Goal: Transaction & Acquisition: Purchase product/service

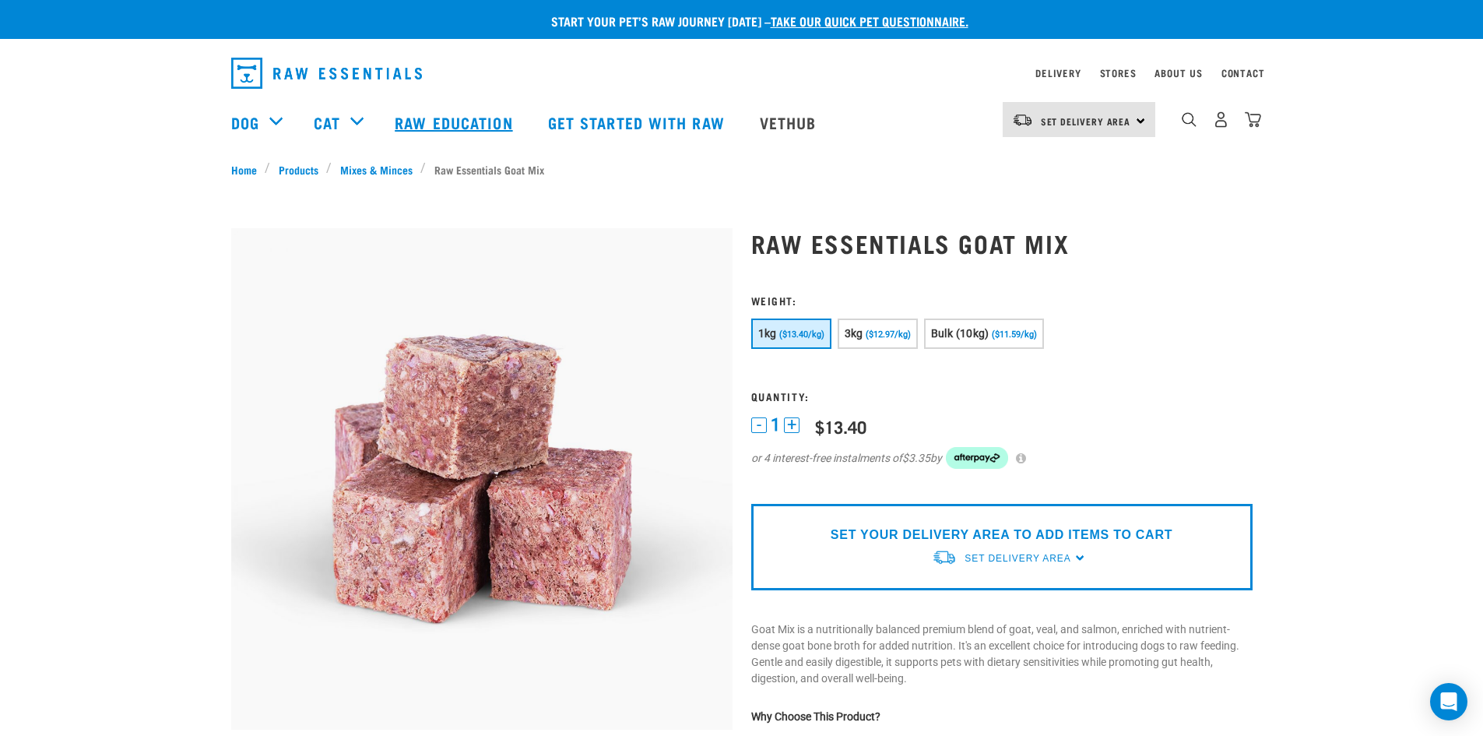
click at [417, 119] on link "Raw Education" at bounding box center [455, 122] width 153 height 62
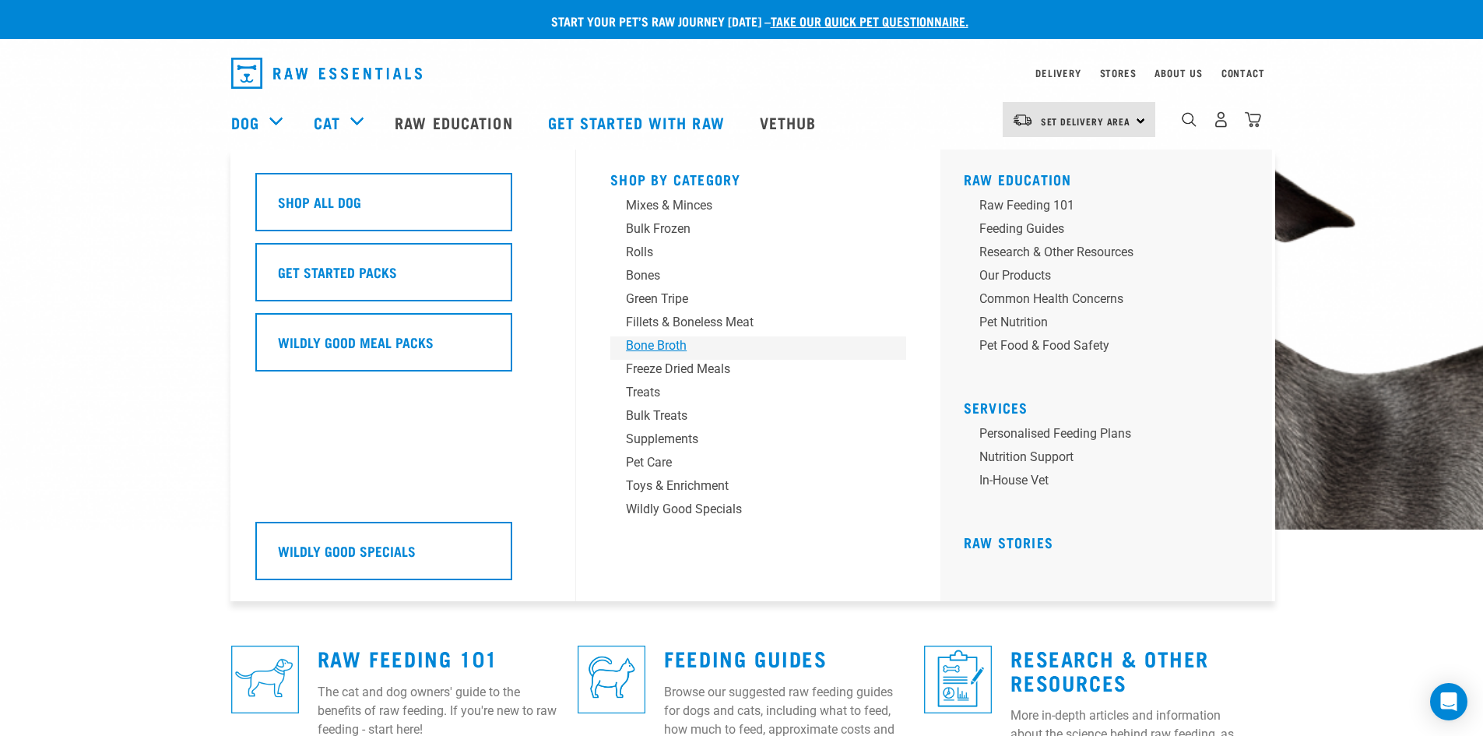
click at [659, 344] on div "Bone Broth" at bounding box center [747, 345] width 243 height 19
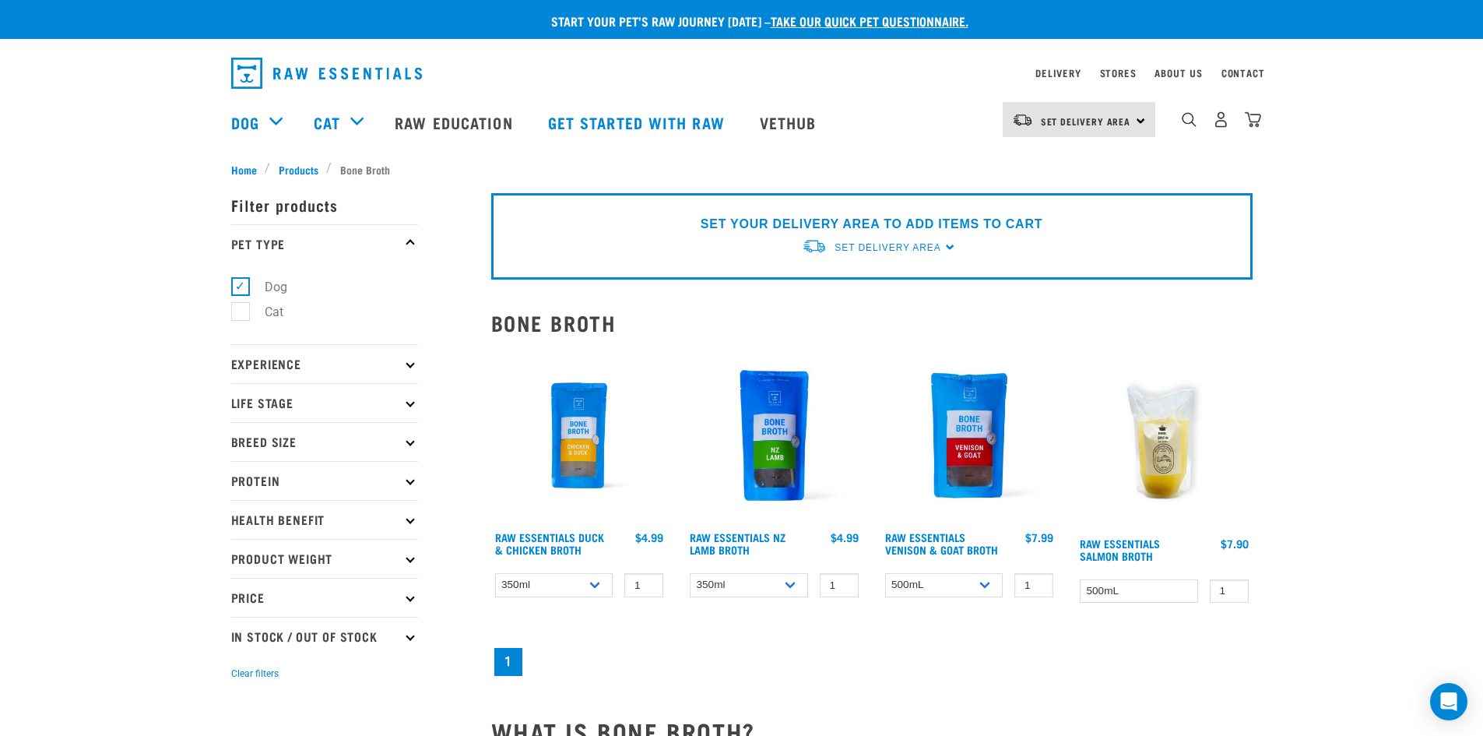
click at [382, 484] on p "Protein" at bounding box center [324, 480] width 187 height 39
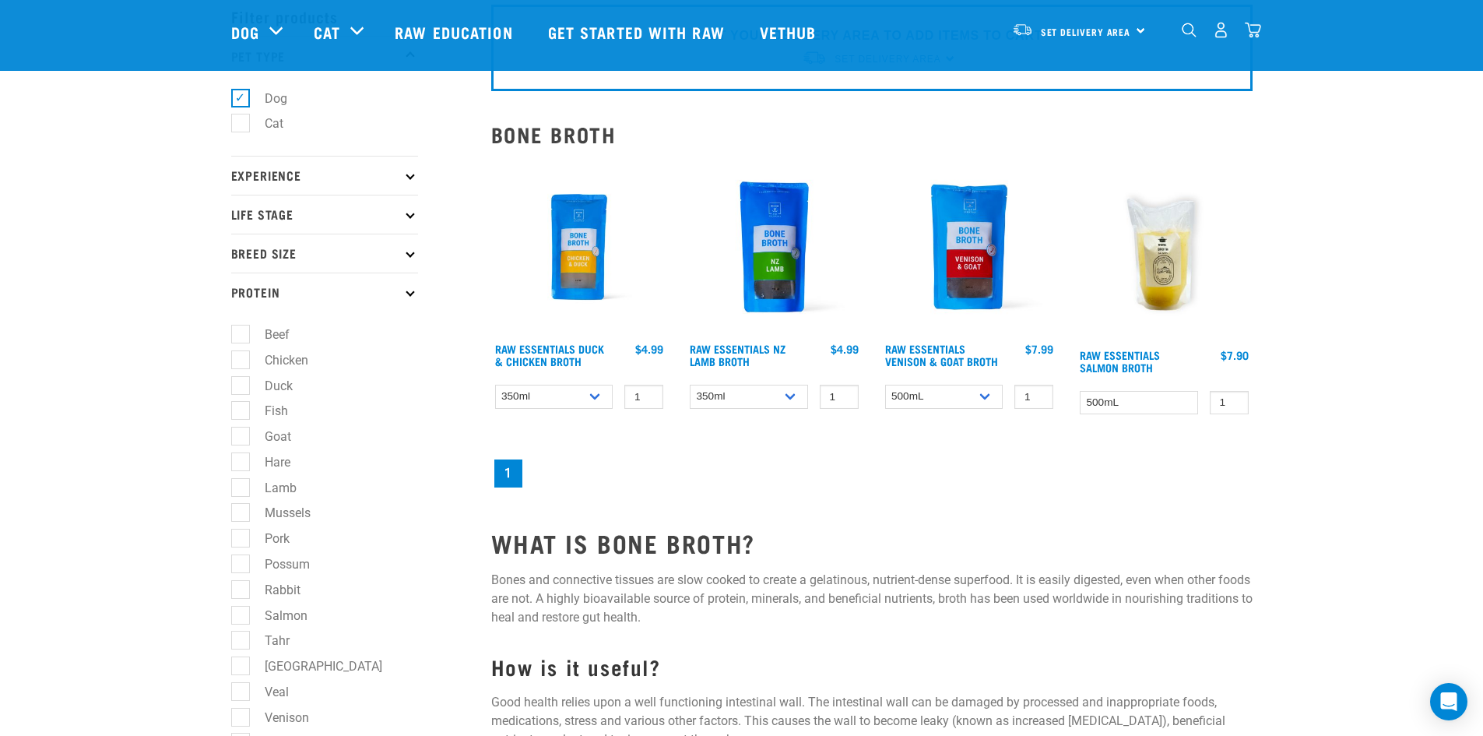
scroll to position [76, 0]
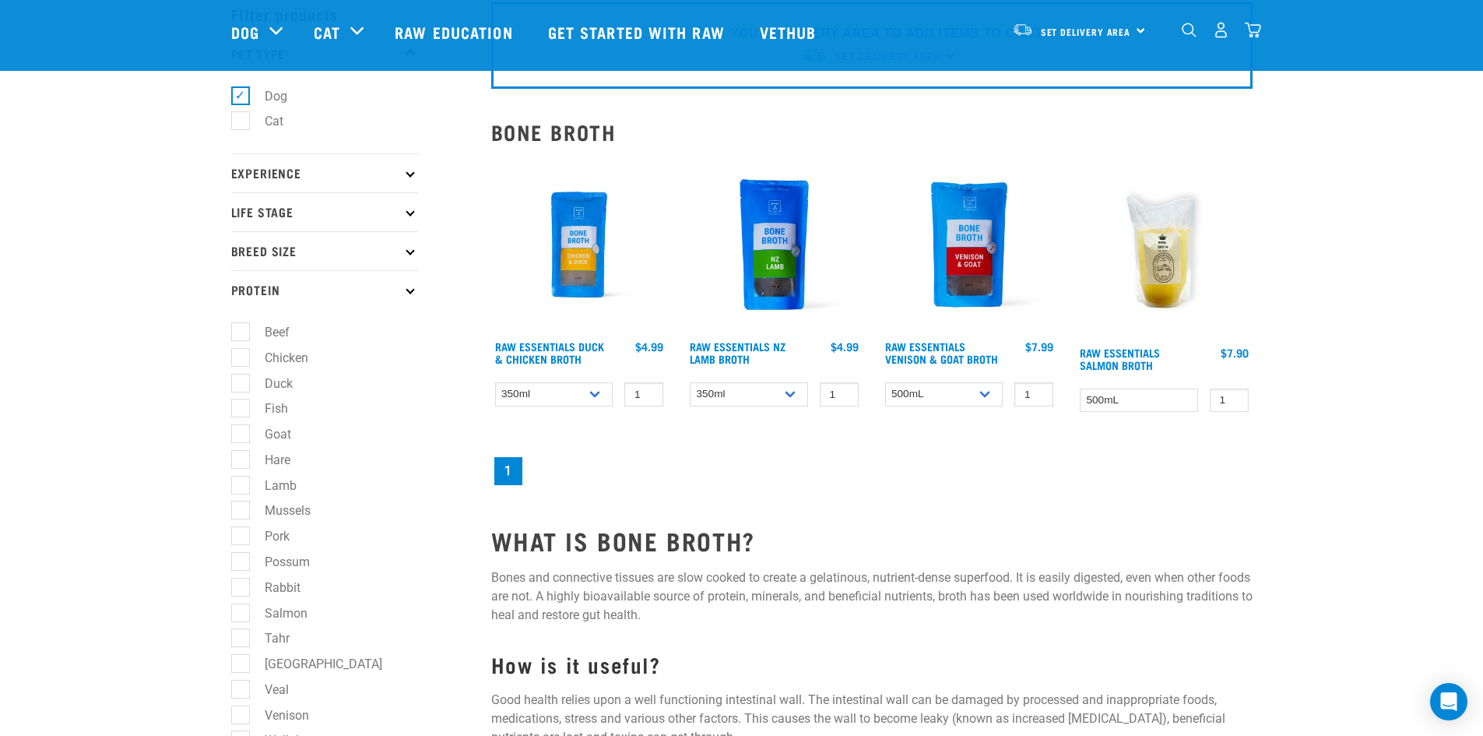
click at [240, 589] on label "Rabbit" at bounding box center [273, 587] width 67 height 19
click at [236, 589] on input "Rabbit" at bounding box center [236, 584] width 10 height 10
checkbox input "true"
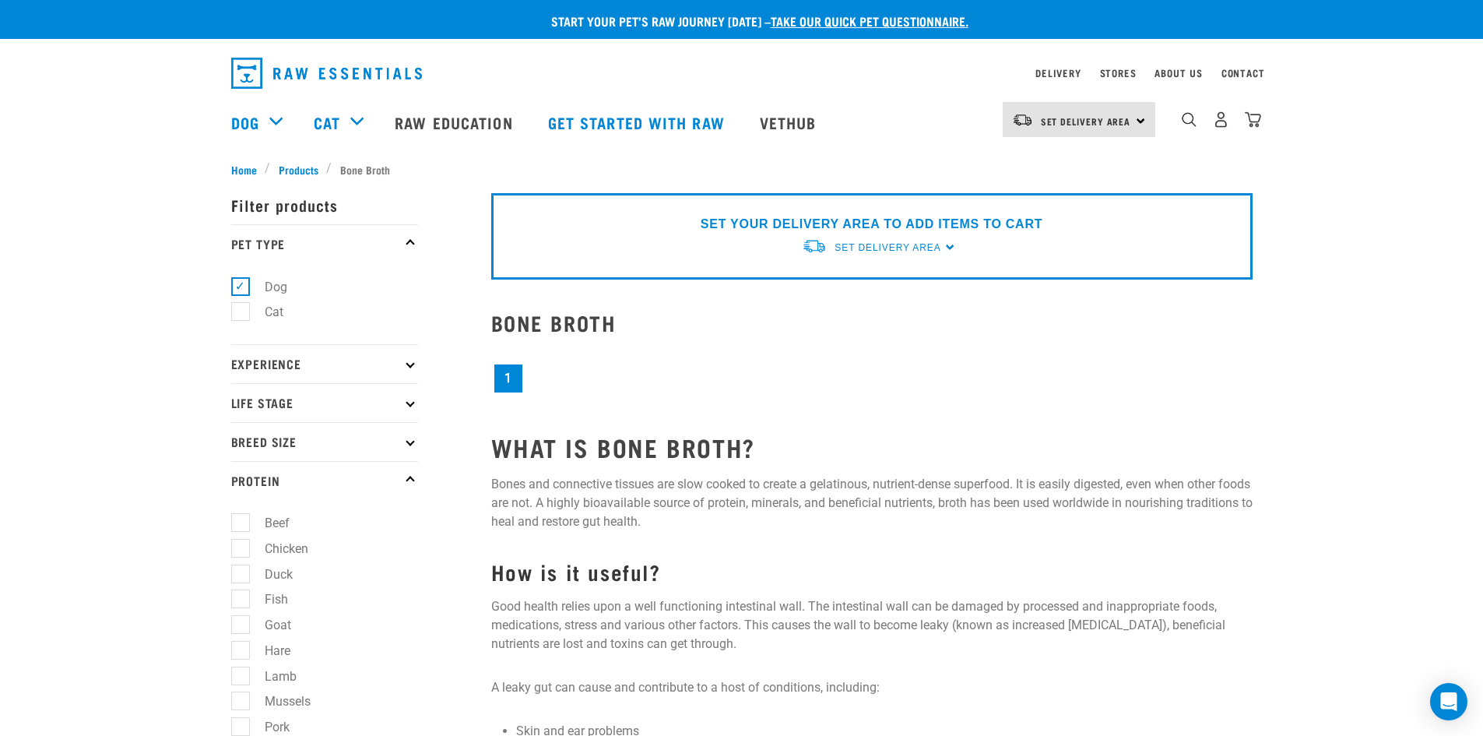
click at [246, 314] on label "Cat" at bounding box center [265, 311] width 50 height 19
click at [241, 314] on input "Cat" at bounding box center [236, 309] width 10 height 10
checkbox input "true"
click at [240, 290] on label "Dog" at bounding box center [267, 286] width 54 height 19
click at [240, 289] on input "Dog" at bounding box center [236, 284] width 10 height 10
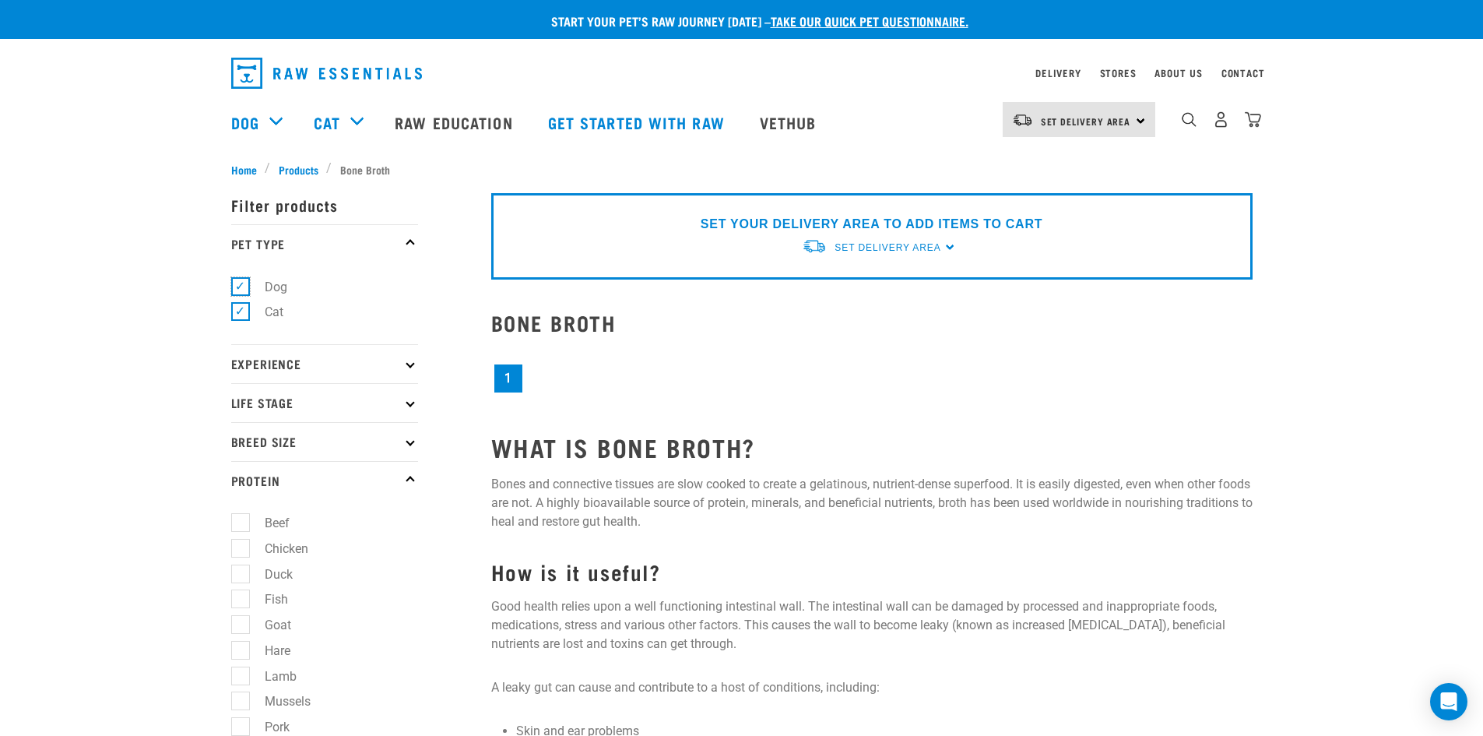
checkbox input "false"
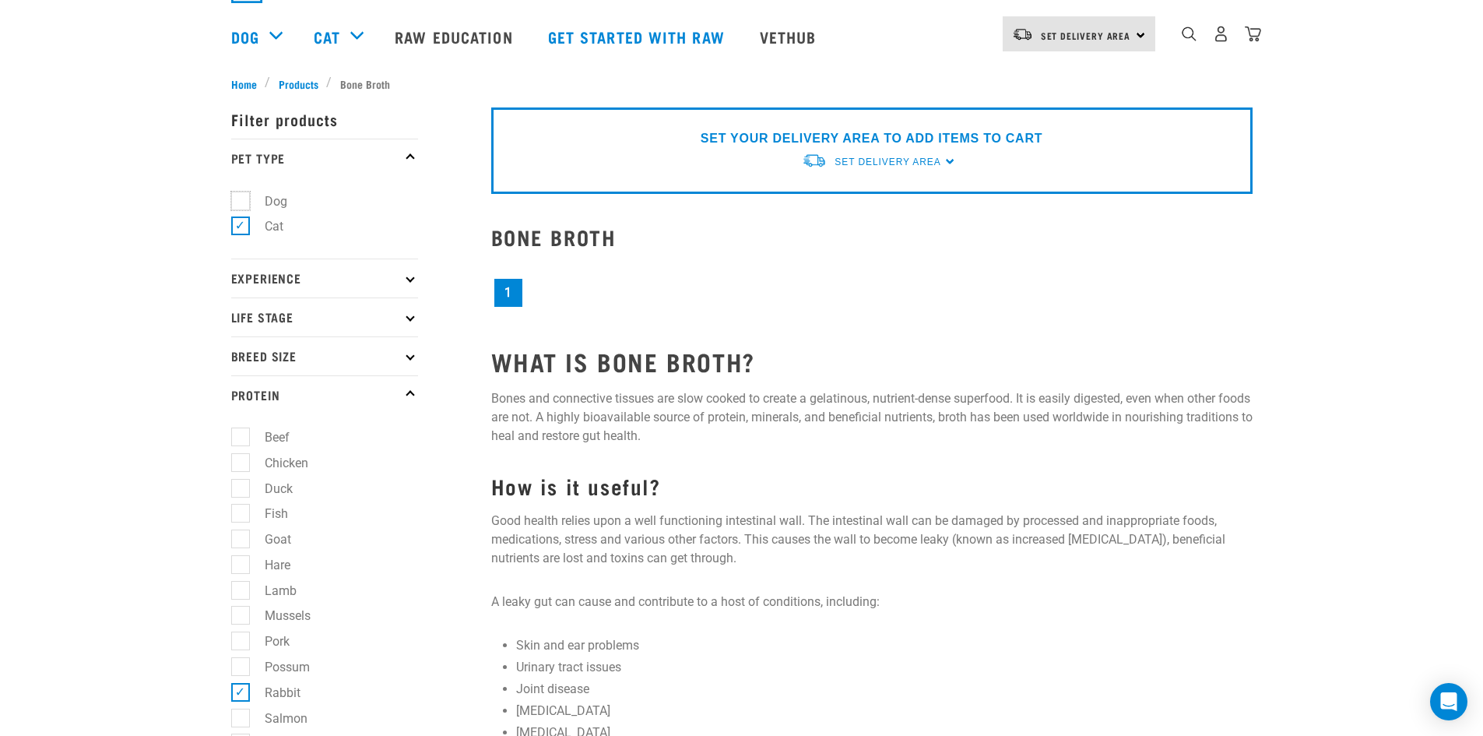
scroll to position [7, 0]
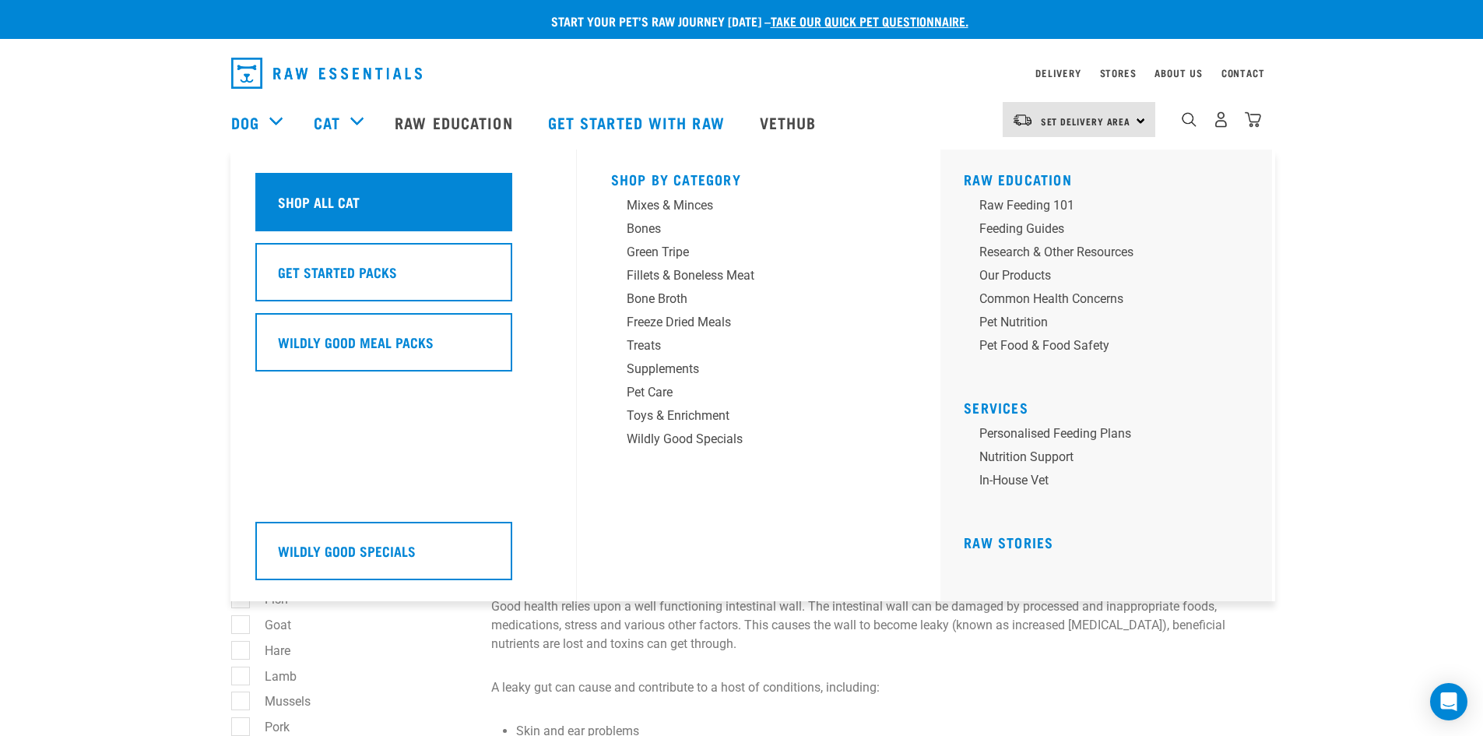
click at [311, 197] on h5 "Shop All Cat" at bounding box center [319, 202] width 82 height 20
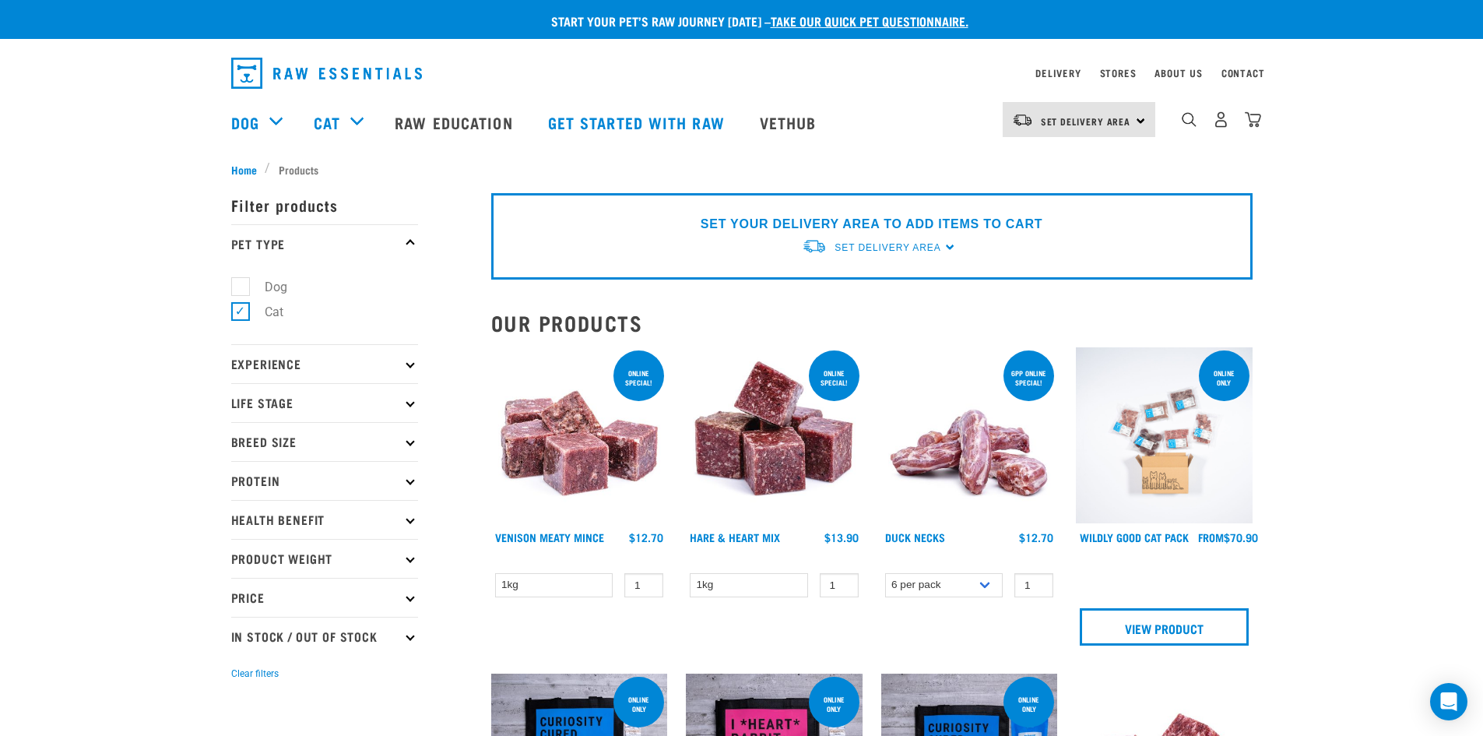
click at [396, 489] on p "Protein" at bounding box center [324, 480] width 187 height 39
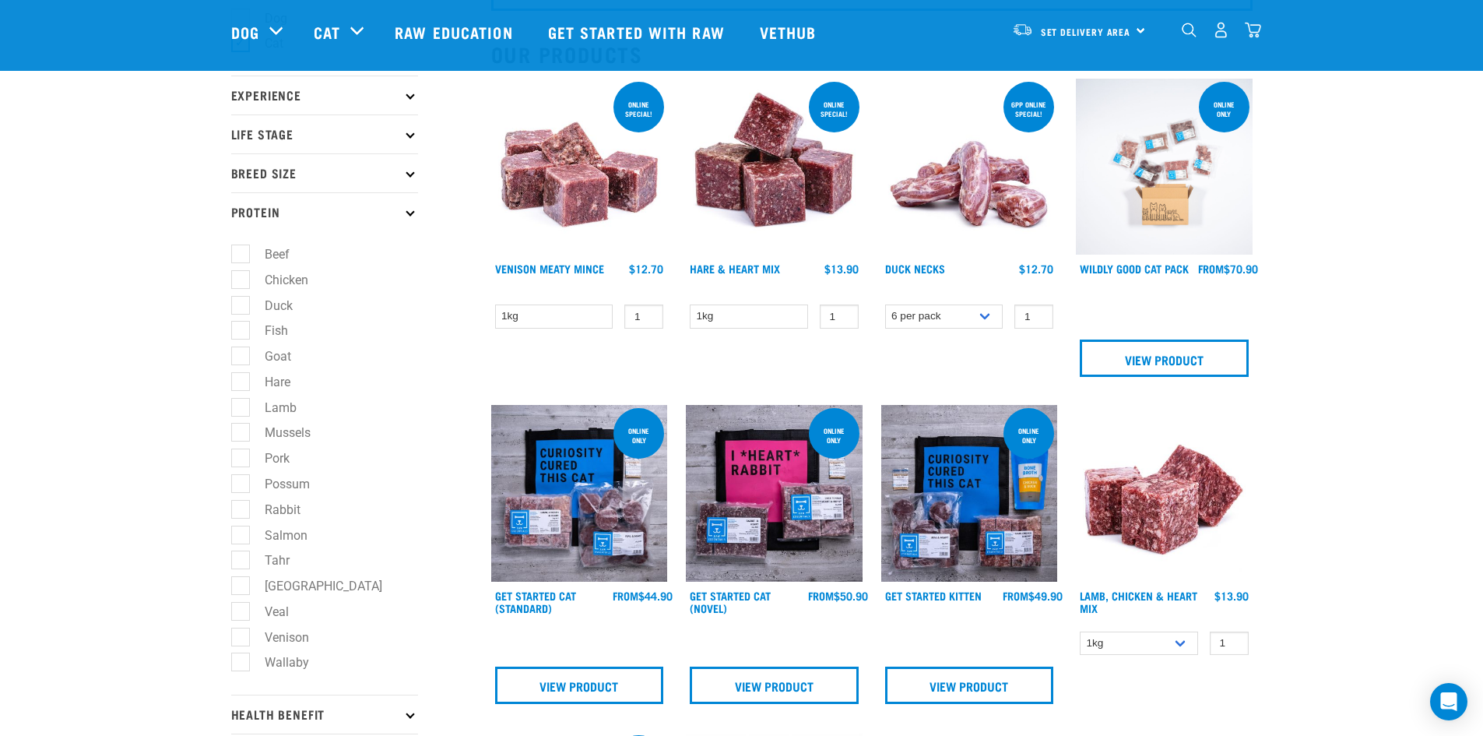
scroll to position [155, 0]
click at [243, 512] on label "Rabbit" at bounding box center [273, 508] width 67 height 19
click at [241, 511] on input "Rabbit" at bounding box center [236, 506] width 10 height 10
checkbox input "true"
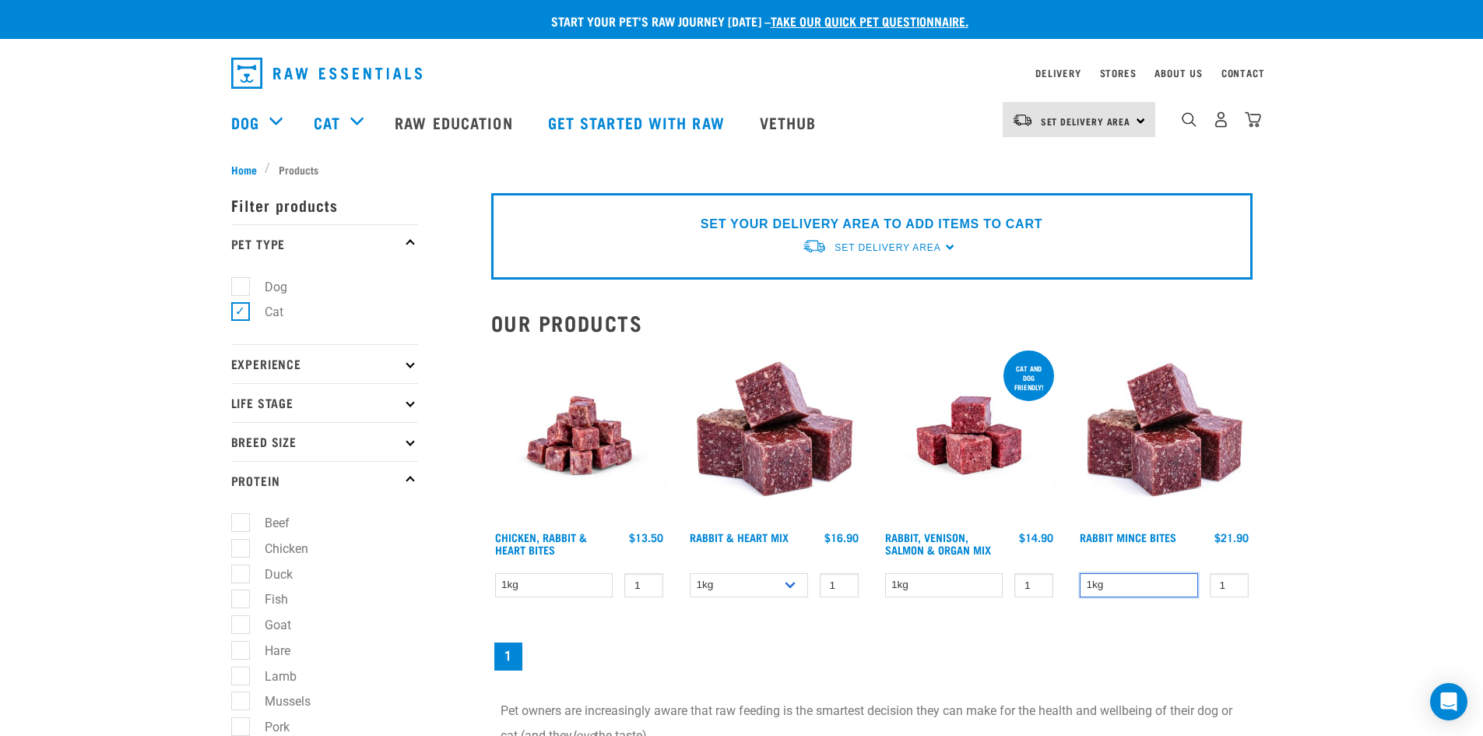
click at [1120, 582] on select "1kg" at bounding box center [1139, 585] width 118 height 24
click at [1119, 582] on select "1kg" at bounding box center [1139, 585] width 118 height 24
